Goal: Information Seeking & Learning: Learn about a topic

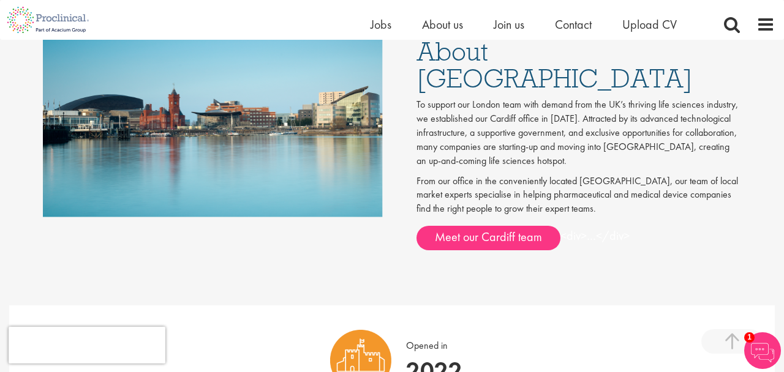
scroll to position [684, 0]
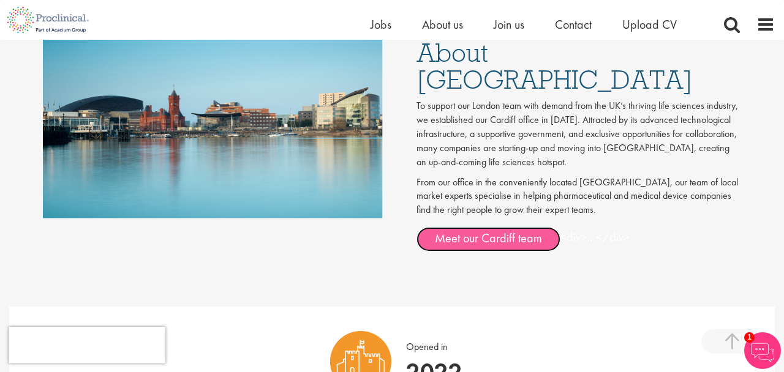
click at [456, 227] on link "Meet our Cardiff team" at bounding box center [488, 239] width 144 height 24
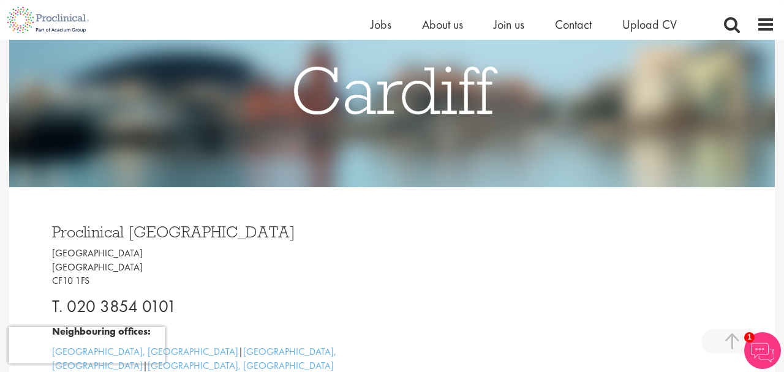
scroll to position [0, 0]
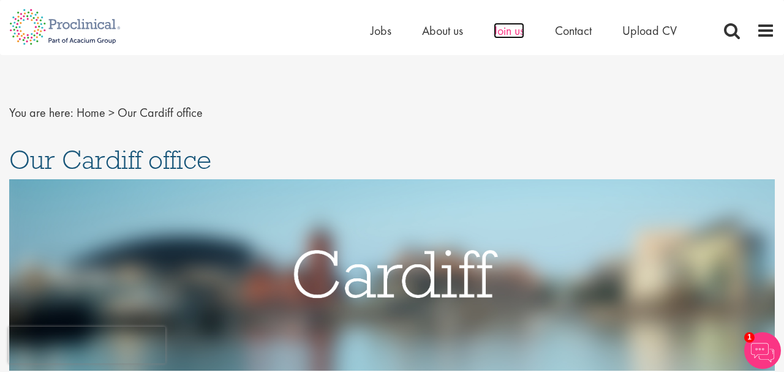
click at [503, 34] on span "Join us" at bounding box center [508, 31] width 31 height 16
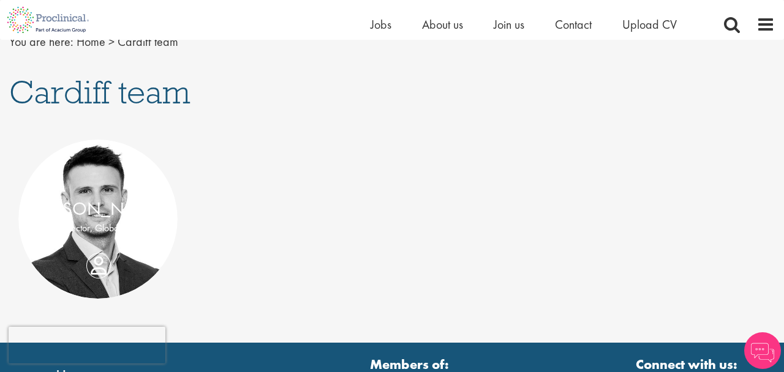
scroll to position [69, 0]
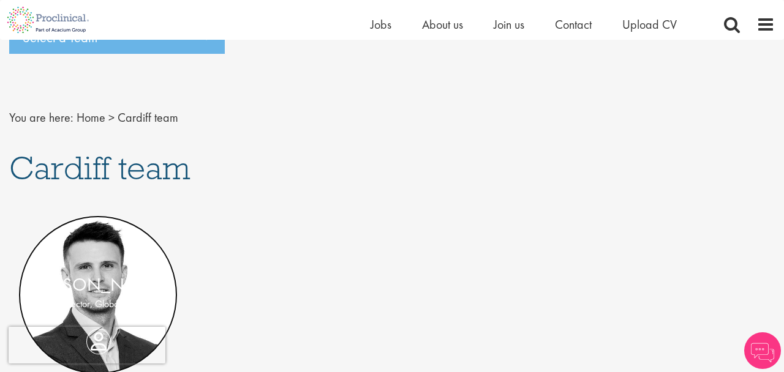
click at [124, 253] on link at bounding box center [97, 294] width 159 height 159
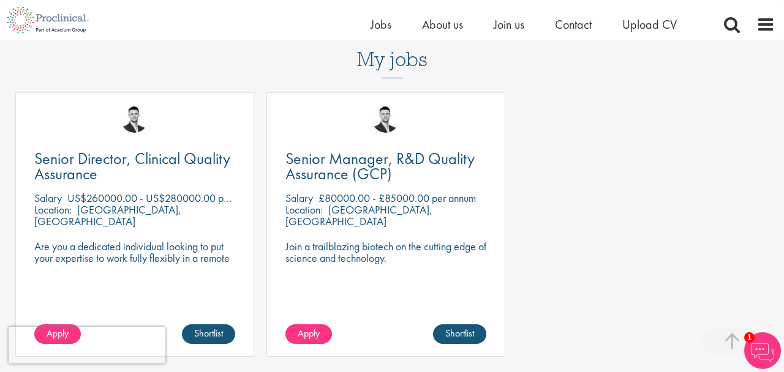
scroll to position [622, 0]
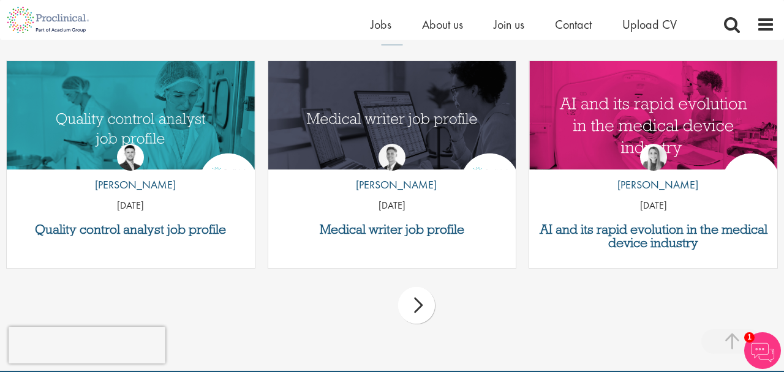
scroll to position [1559, 0]
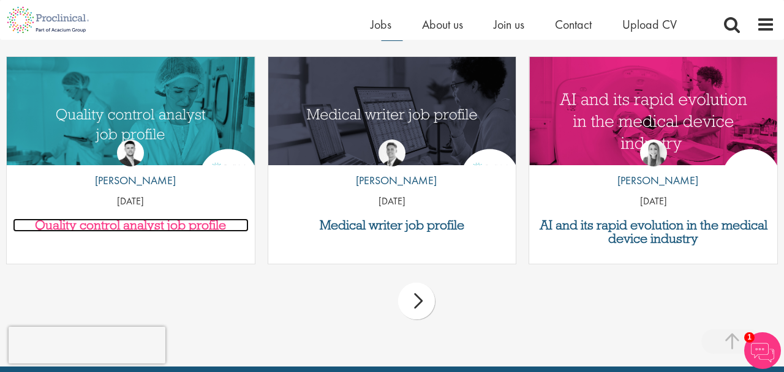
click at [173, 223] on h3 "Quality control analyst job profile" at bounding box center [131, 225] width 236 height 13
